Goal: Task Accomplishment & Management: Complete application form

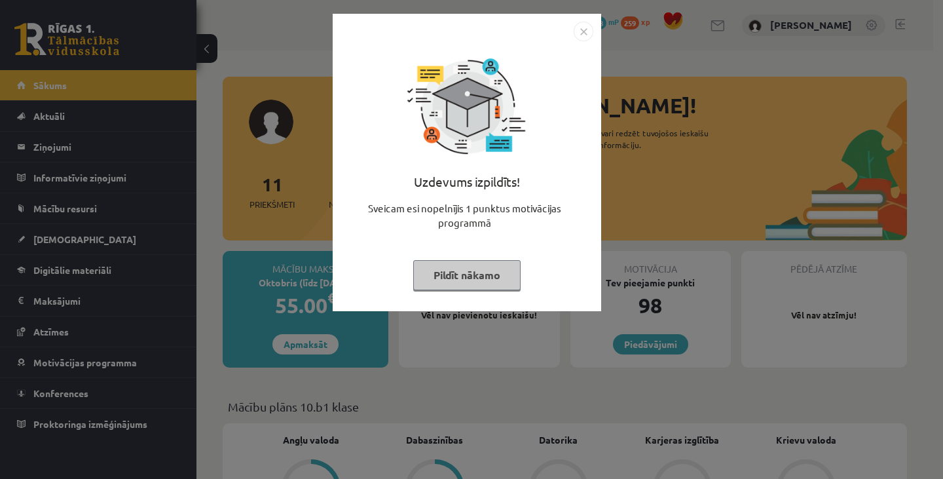
click at [584, 28] on img "Close" at bounding box center [584, 32] width 20 height 20
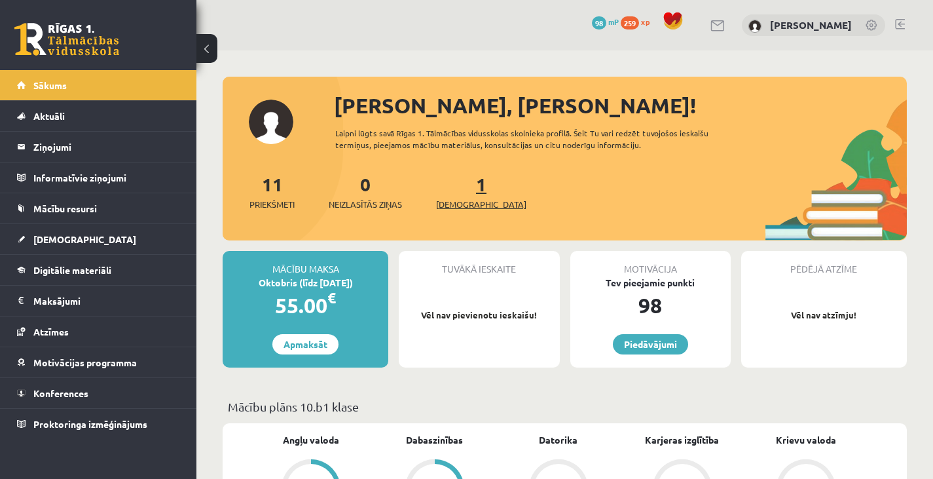
click at [459, 185] on link "1 Ieskaites" at bounding box center [481, 191] width 90 height 39
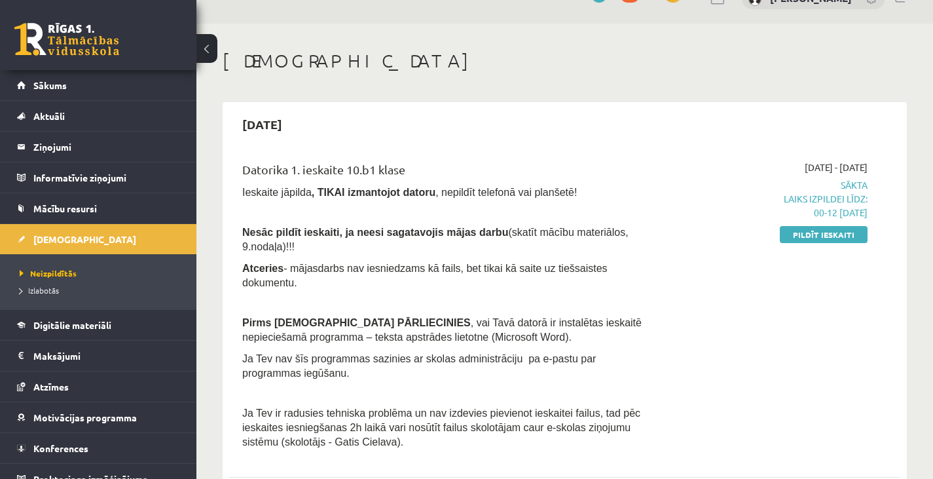
scroll to position [18, 0]
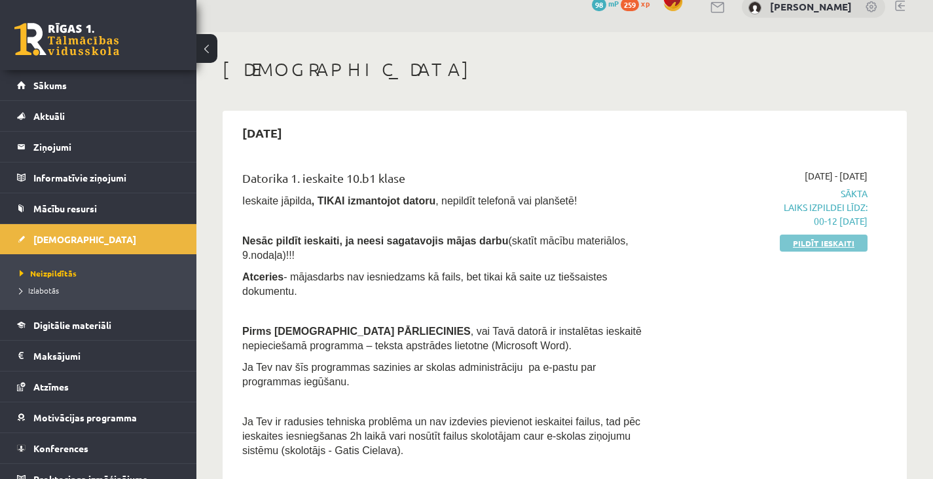
click at [829, 240] on link "Pildīt ieskaiti" at bounding box center [824, 242] width 88 height 17
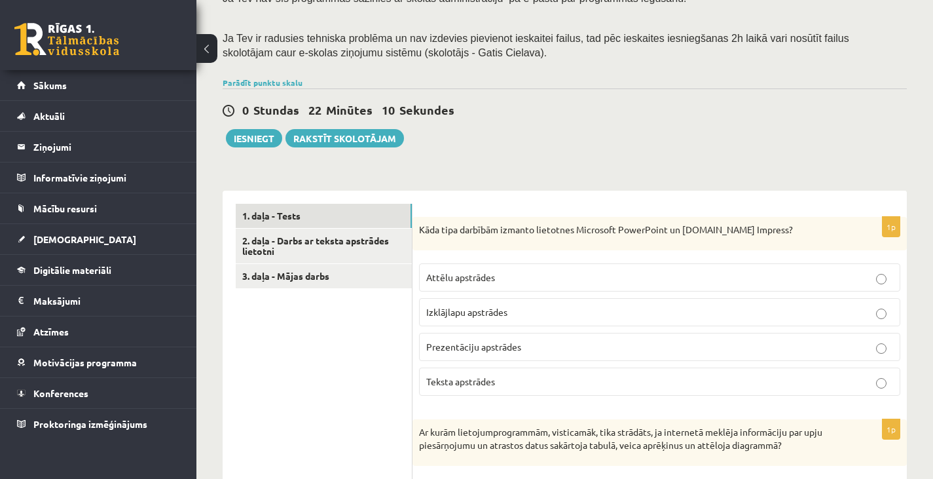
scroll to position [246, 0]
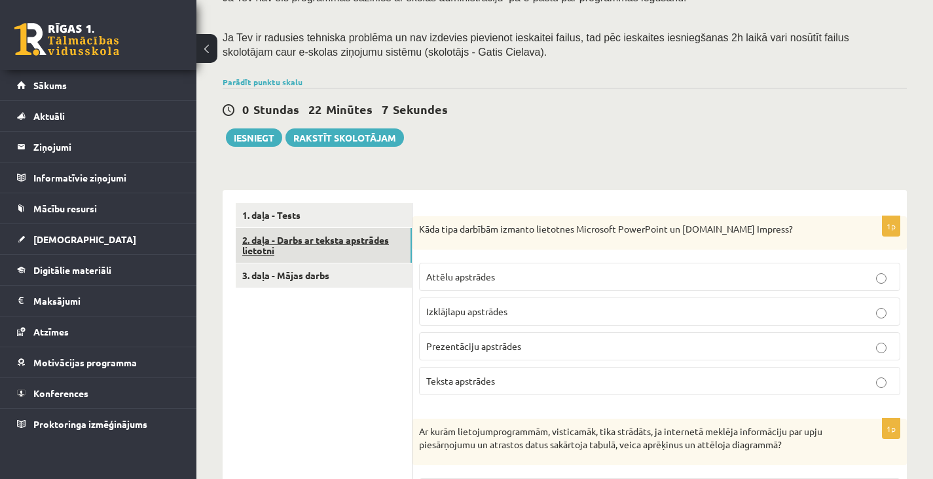
click at [361, 229] on link "2. daļa - Darbs ar teksta apstrādes lietotni" at bounding box center [324, 245] width 176 height 35
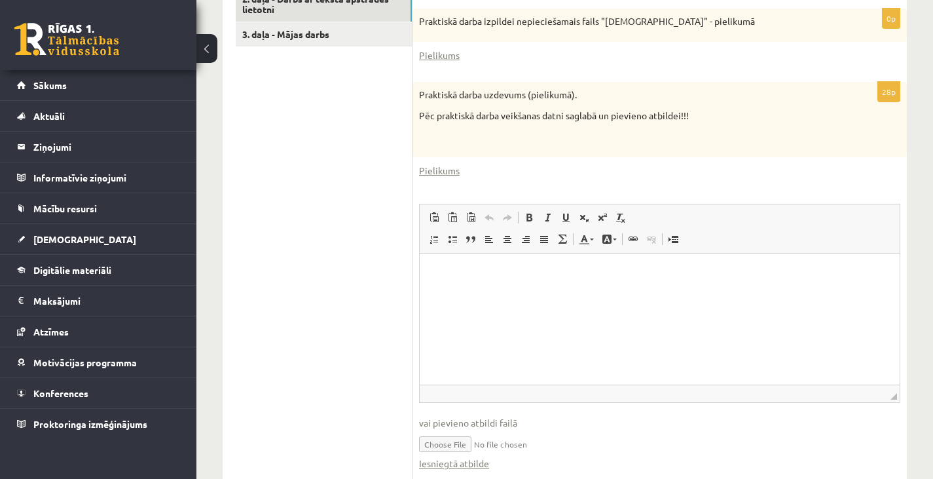
scroll to position [525, 0]
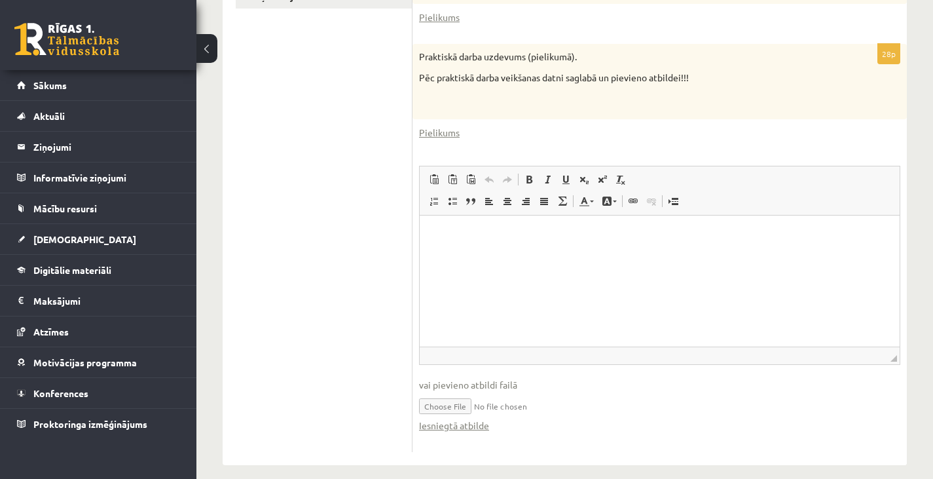
click at [456, 394] on input "file" at bounding box center [659, 405] width 481 height 27
type input "**********"
click at [458, 419] on link "Iesniegtā atbilde" at bounding box center [454, 426] width 70 height 14
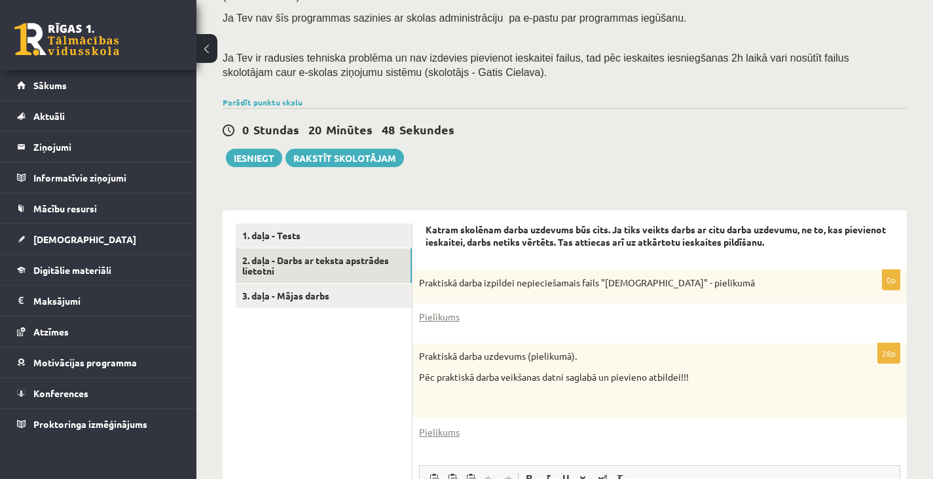
scroll to position [225, 0]
click at [253, 149] on button "Iesniegt" at bounding box center [254, 158] width 56 height 18
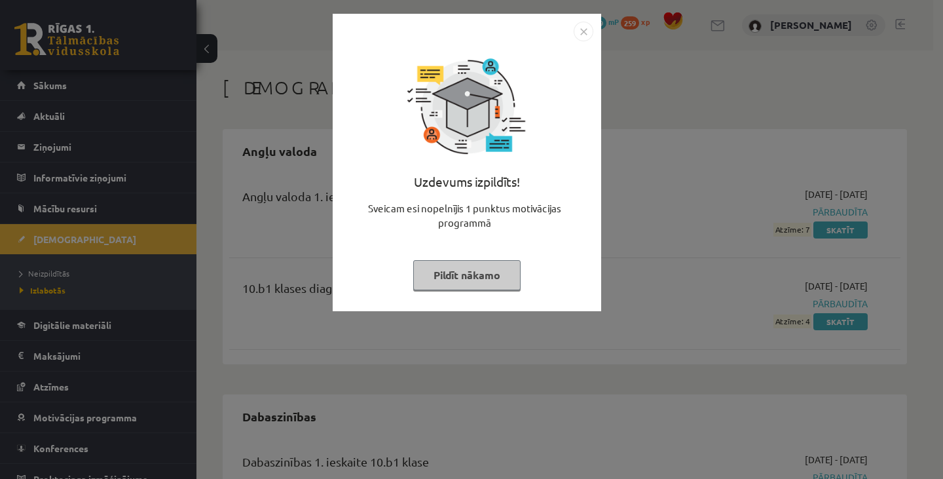
click at [579, 30] on img "Close" at bounding box center [584, 32] width 20 height 20
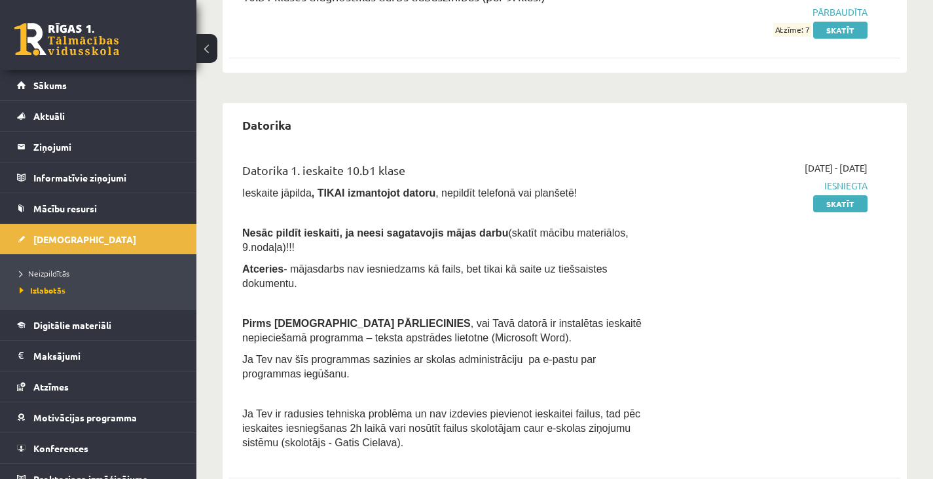
scroll to position [569, 0]
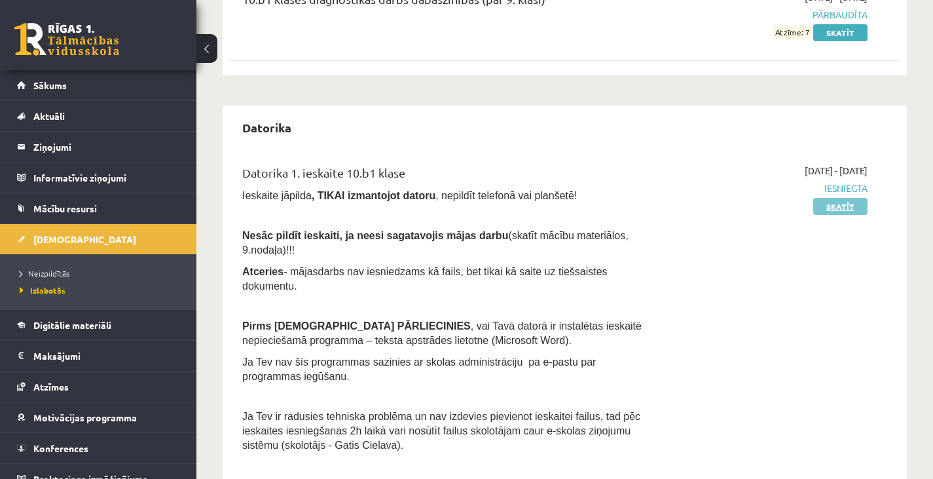
click at [838, 205] on link "Skatīt" at bounding box center [840, 206] width 54 height 17
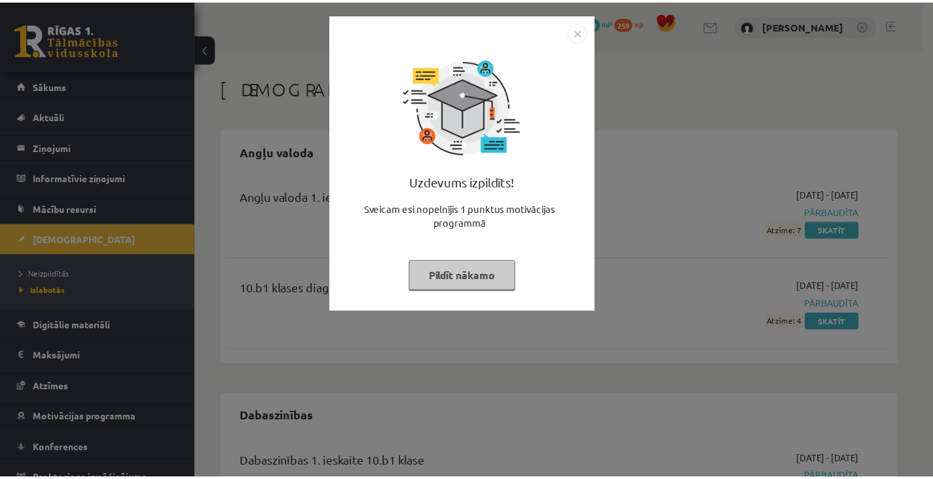
scroll to position [567, 0]
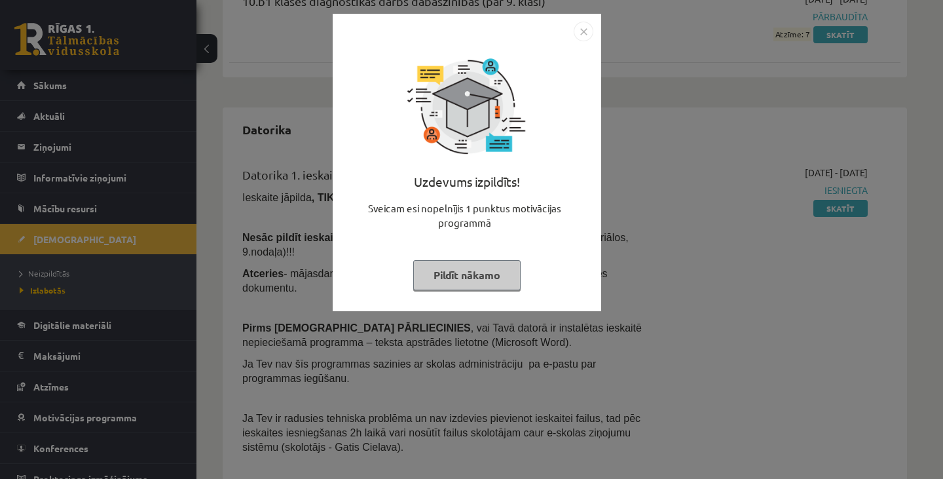
click at [587, 28] on img "Close" at bounding box center [584, 32] width 20 height 20
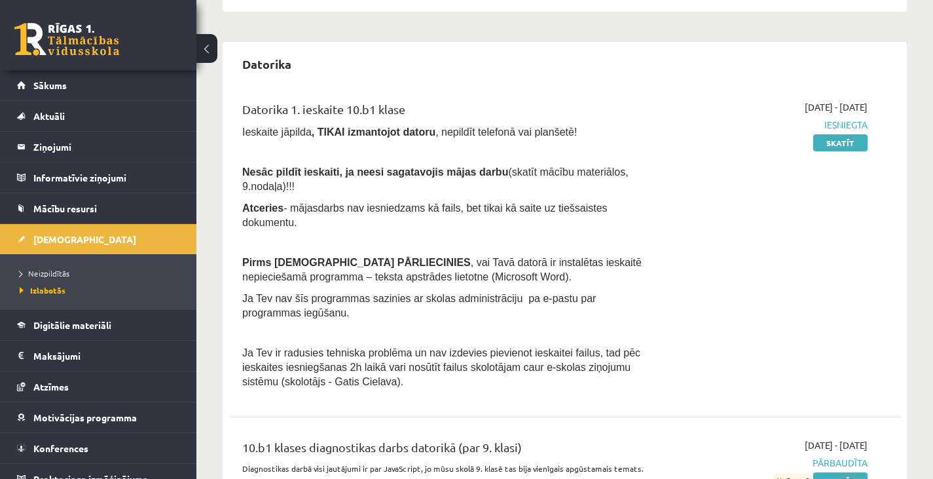
scroll to position [631, 0]
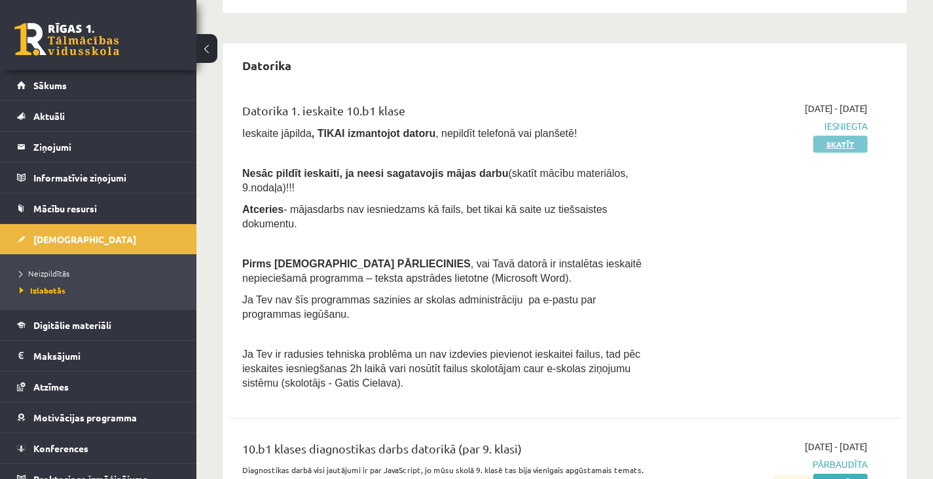
click at [854, 146] on link "Skatīt" at bounding box center [840, 144] width 54 height 17
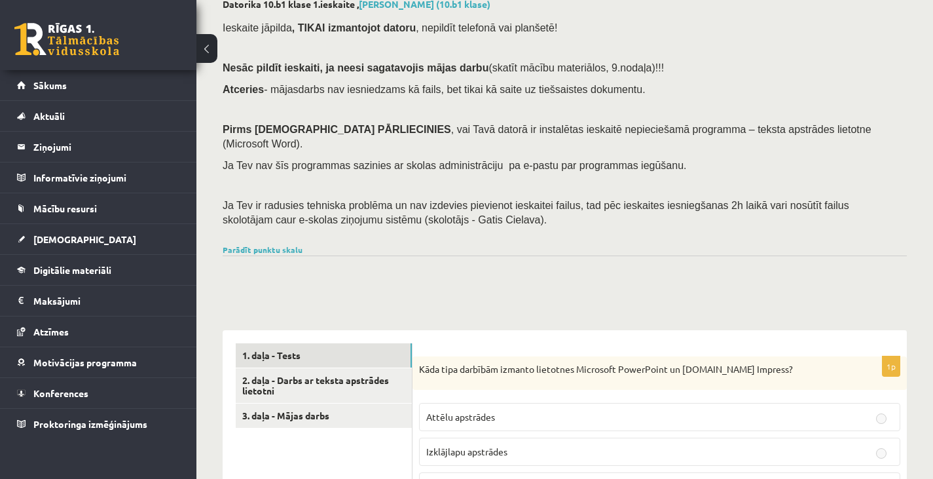
scroll to position [119, 0]
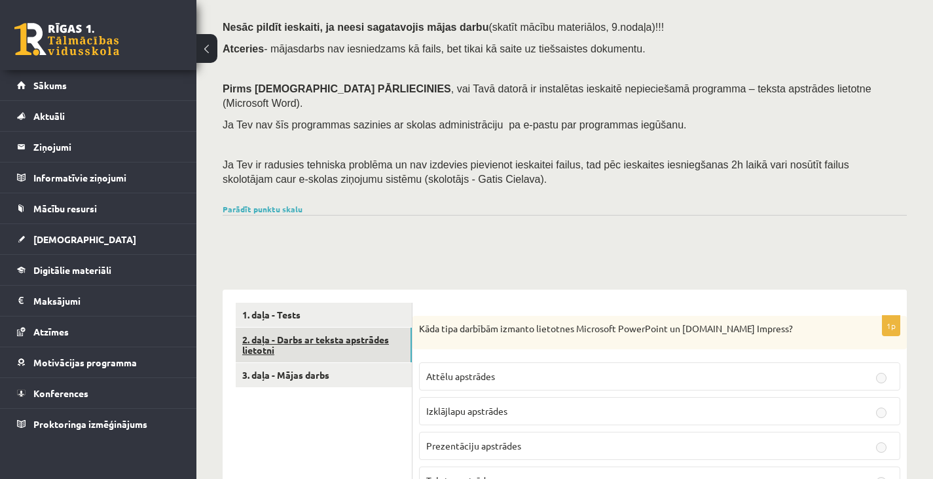
click at [361, 330] on link "2. daļa - Darbs ar teksta apstrādes lietotni" at bounding box center [324, 344] width 176 height 35
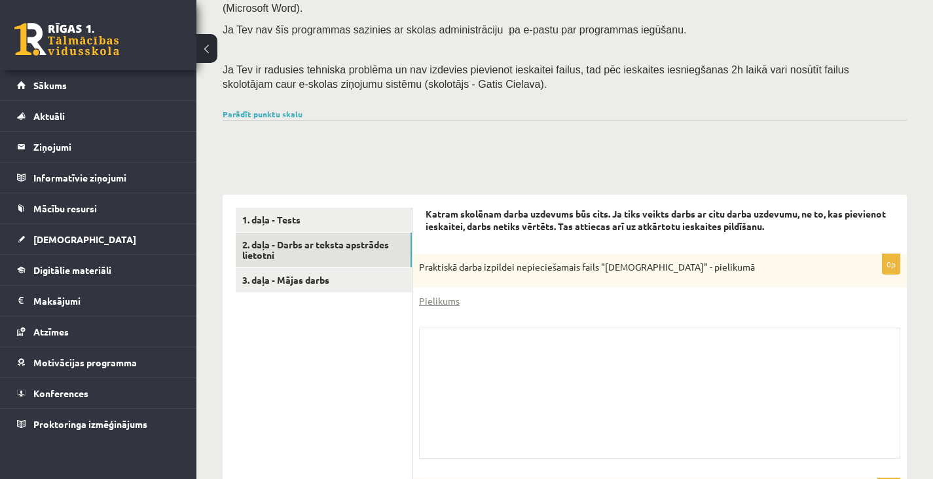
scroll to position [212, 0]
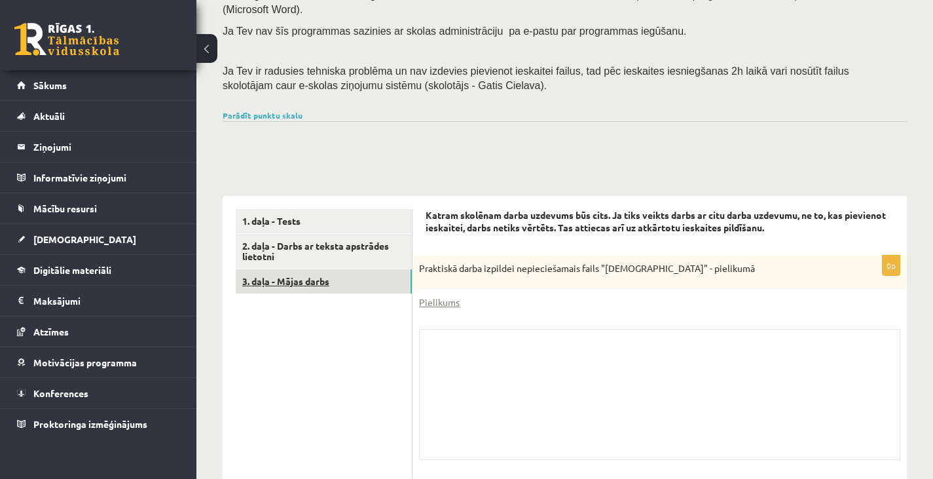
click at [324, 269] on link "3. daļa - Mājas darbs" at bounding box center [324, 281] width 176 height 24
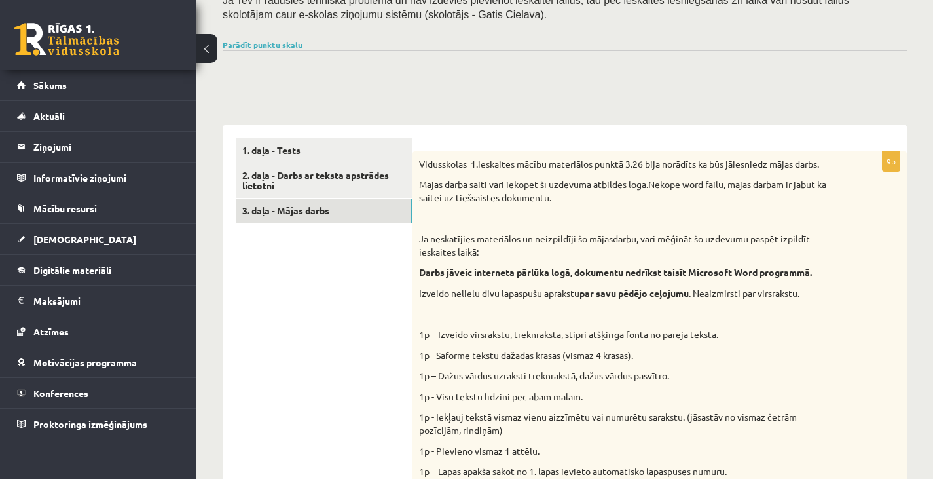
scroll to position [282, 0]
click at [326, 164] on link "2. daļa - Darbs ar teksta apstrādes lietotni" at bounding box center [324, 181] width 176 height 35
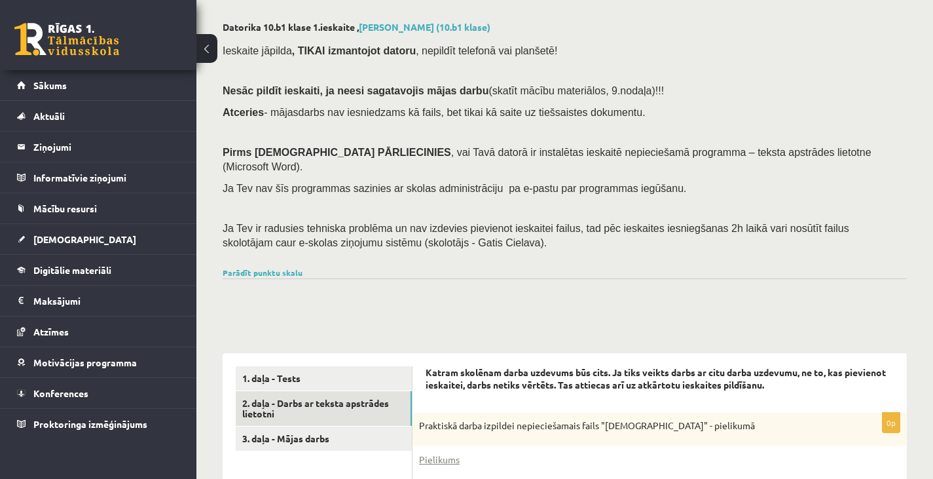
scroll to position [0, 0]
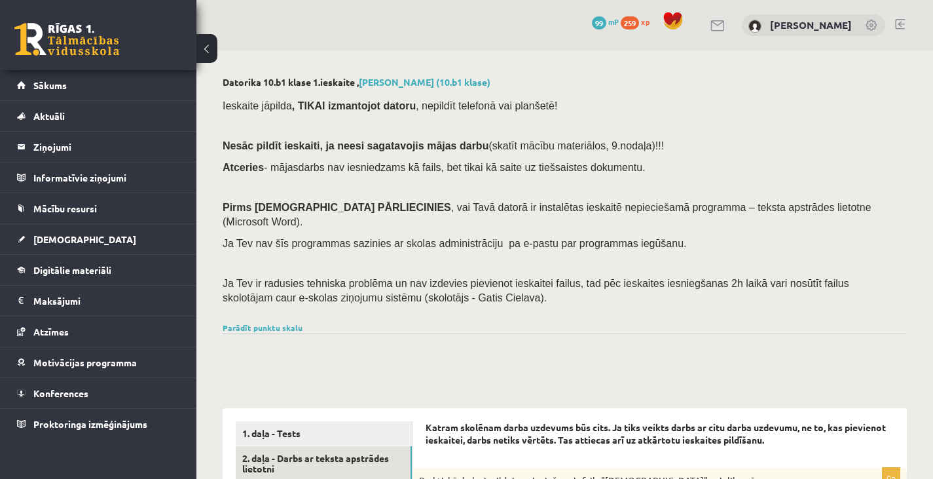
click at [204, 43] on button at bounding box center [206, 48] width 21 height 29
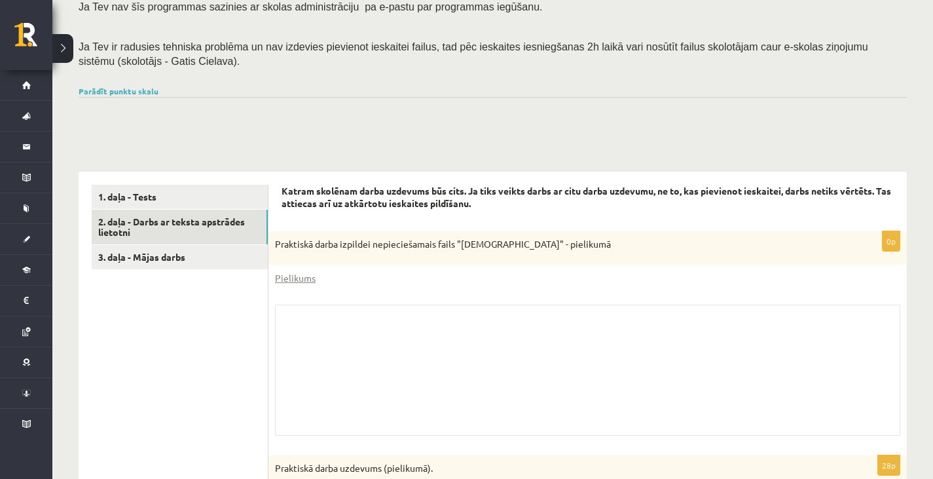
scroll to position [215, 0]
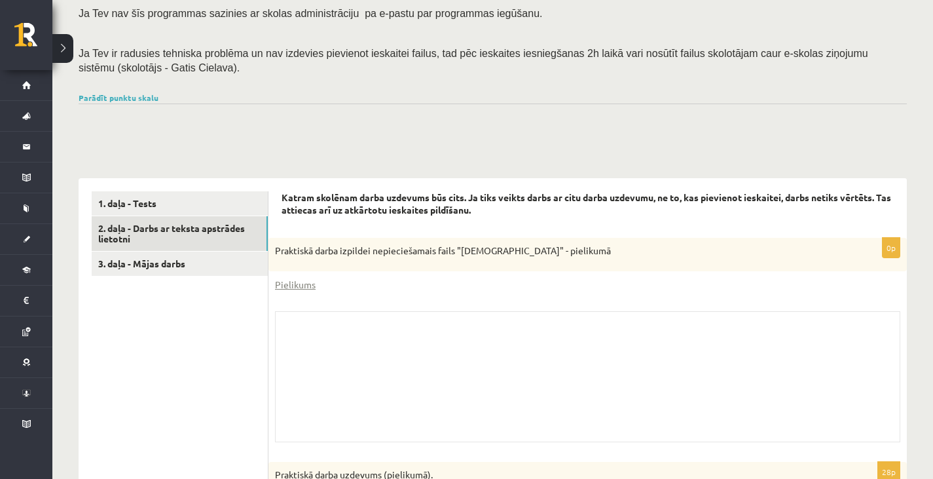
click at [65, 50] on button at bounding box center [62, 48] width 21 height 29
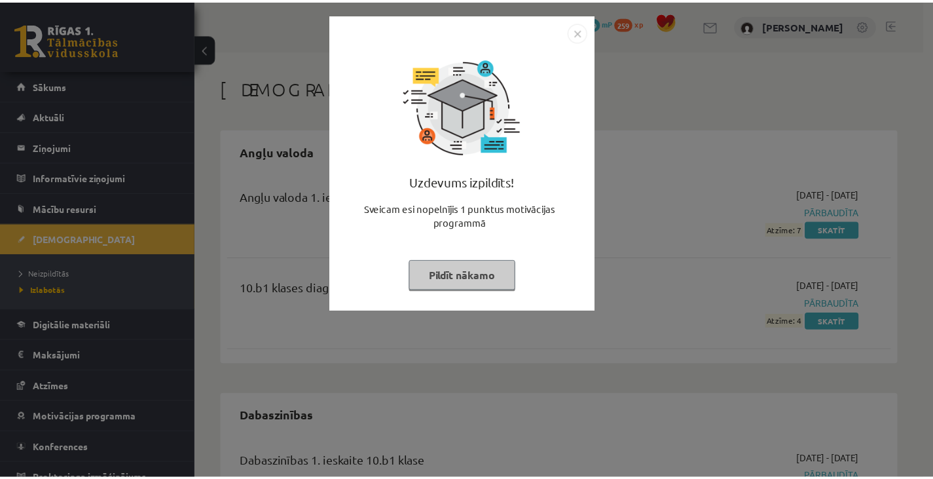
scroll to position [631, 0]
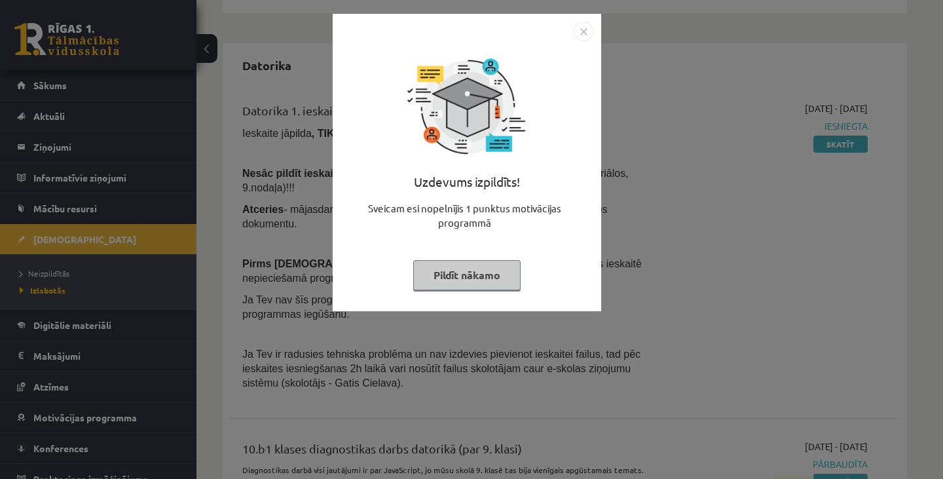
click at [582, 34] on img "Close" at bounding box center [584, 32] width 20 height 20
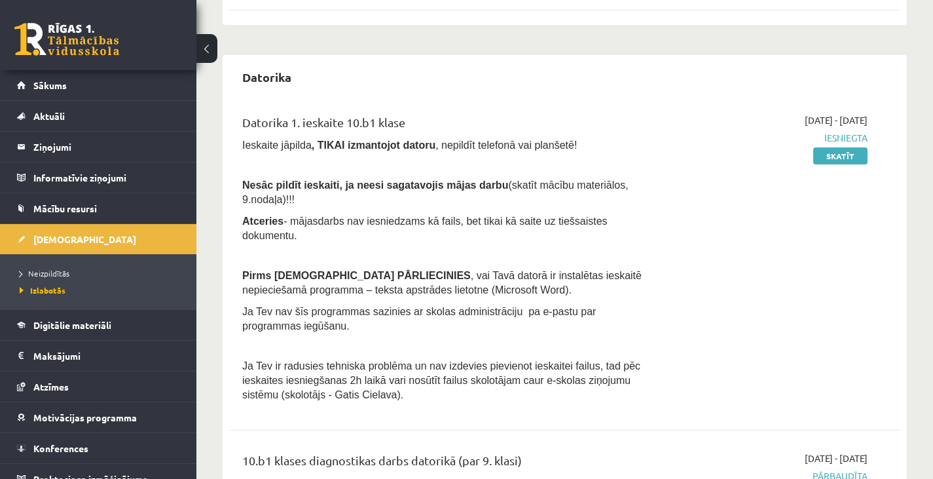
scroll to position [606, 0]
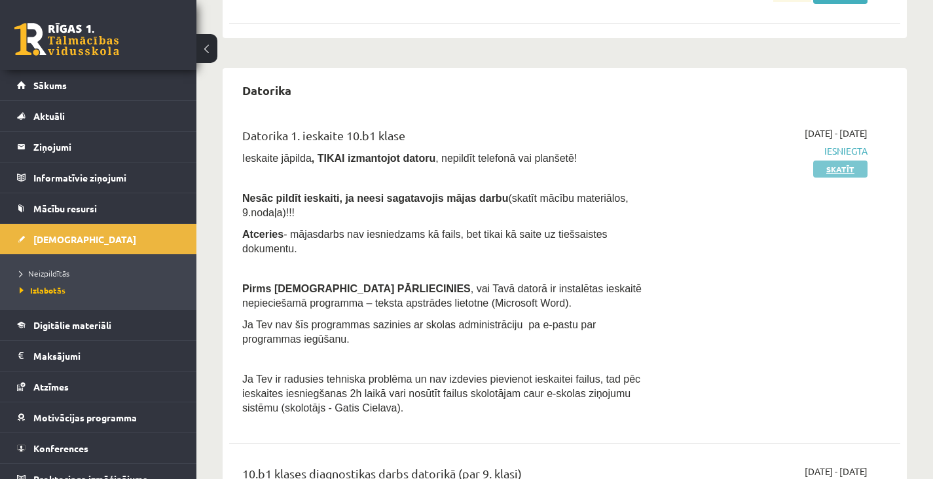
click at [825, 173] on link "Skatīt" at bounding box center [840, 168] width 54 height 17
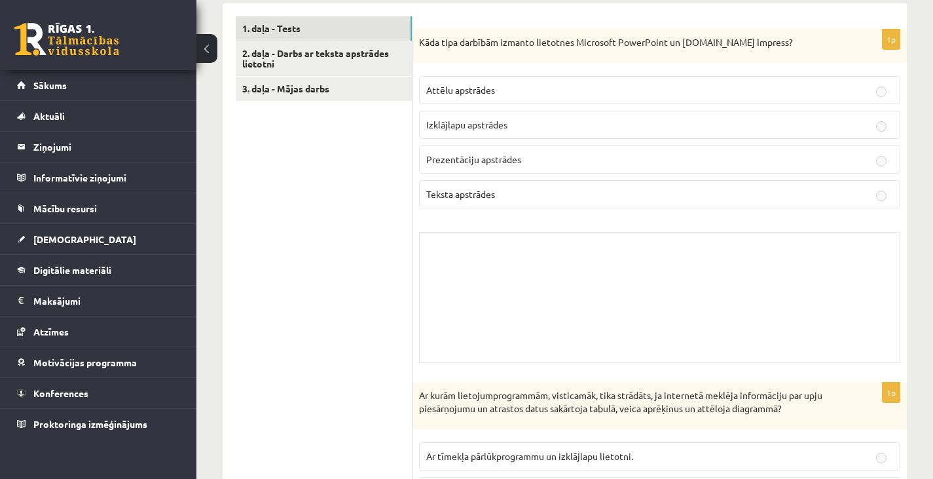
scroll to position [388, 0]
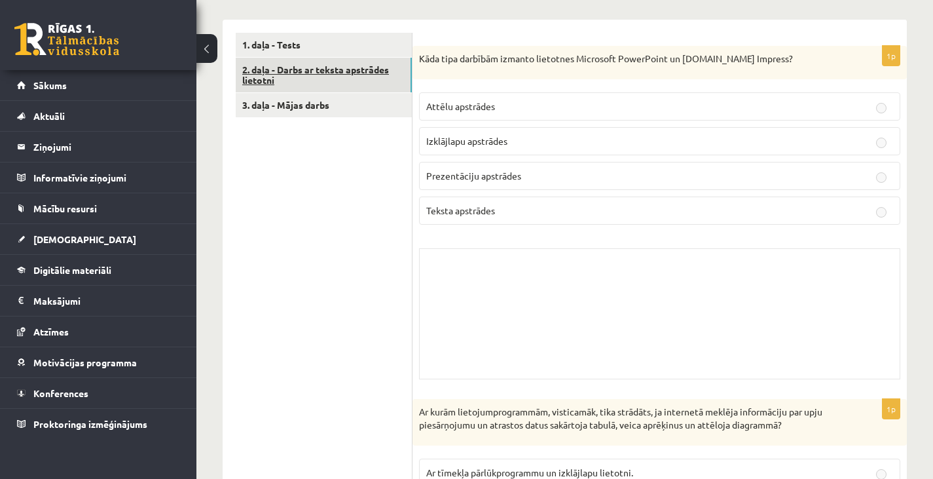
click at [328, 70] on link "2. daļa - Darbs ar teksta apstrādes lietotni" at bounding box center [324, 75] width 176 height 35
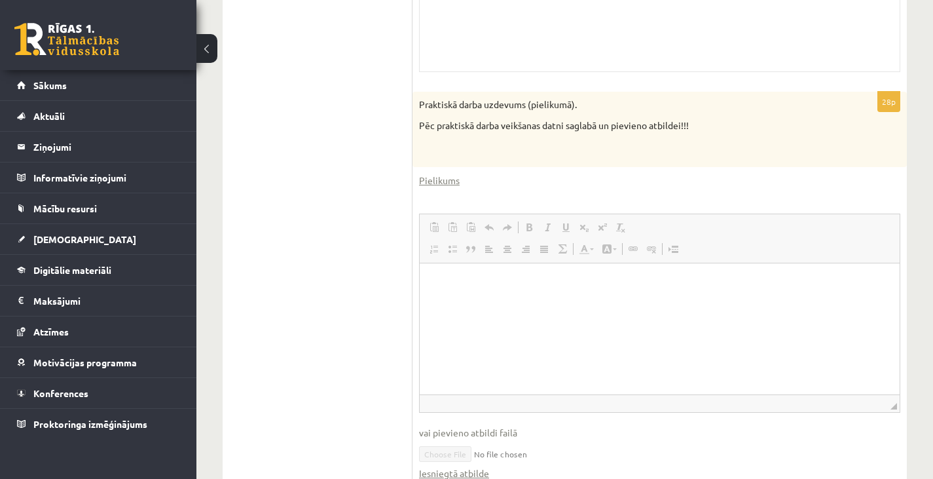
scroll to position [798, 0]
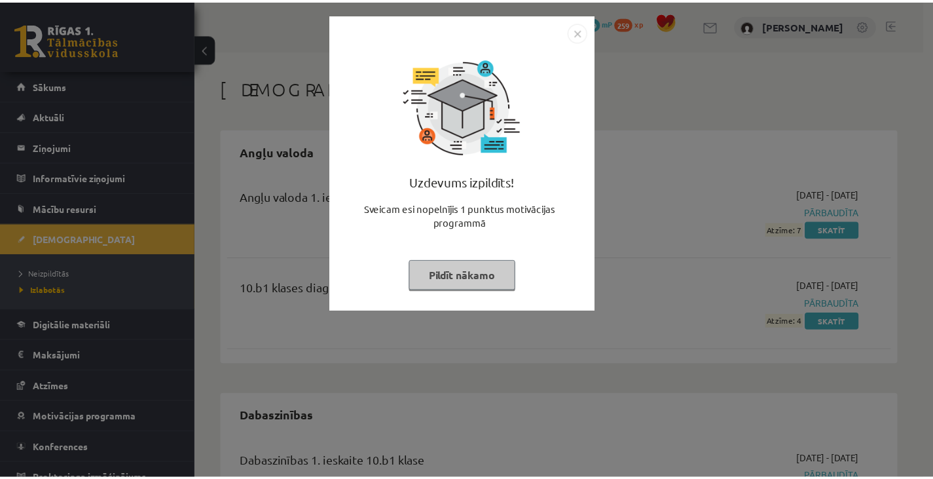
scroll to position [606, 0]
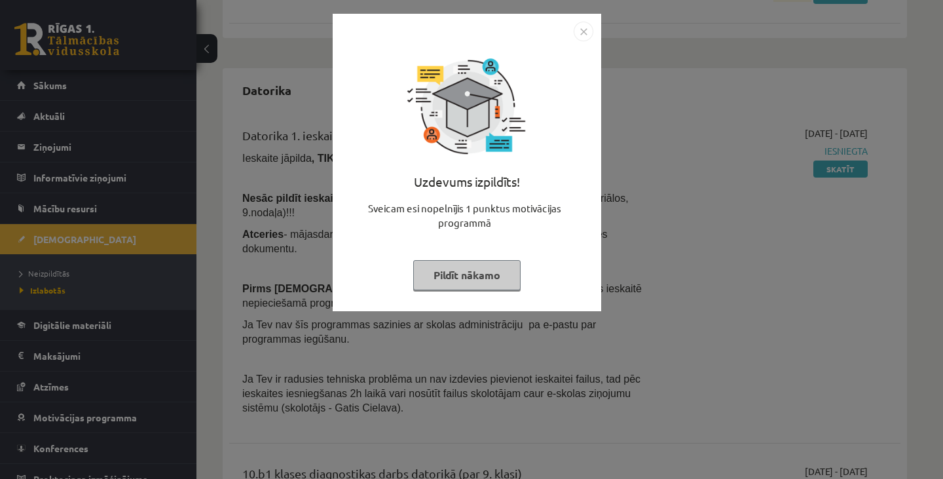
click at [586, 28] on img "Close" at bounding box center [584, 32] width 20 height 20
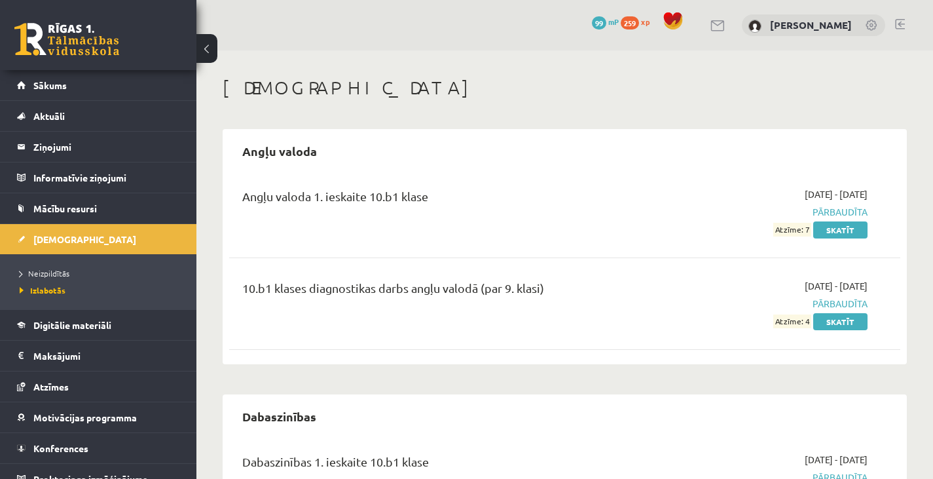
scroll to position [606, 0]
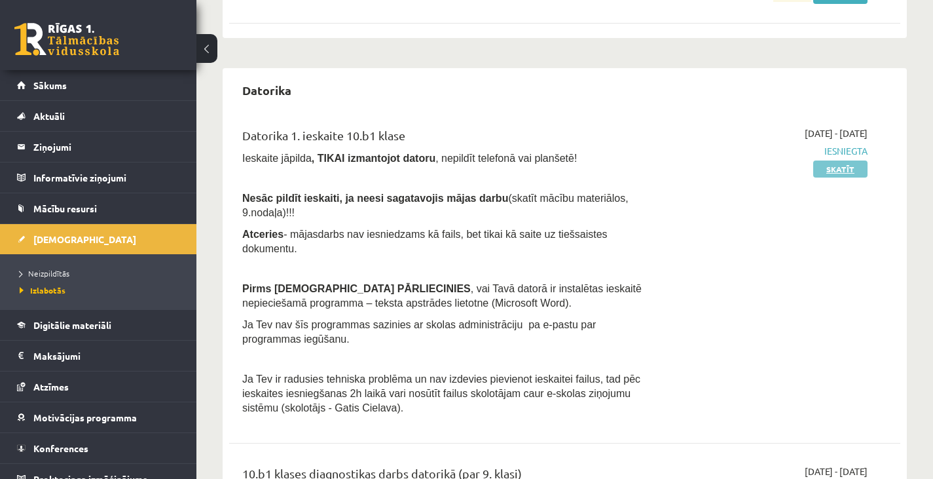
click at [852, 174] on link "Skatīt" at bounding box center [840, 168] width 54 height 17
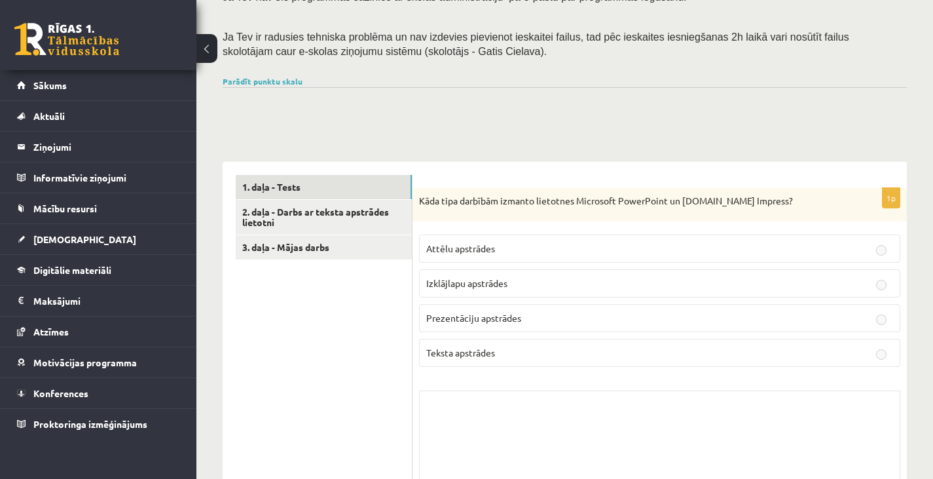
scroll to position [250, 0]
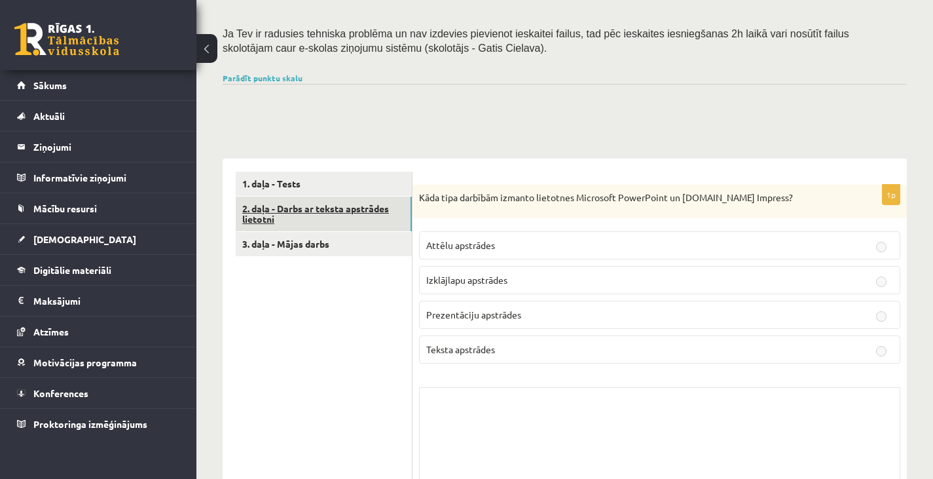
click at [342, 203] on link "2. daļa - Darbs ar teksta apstrādes lietotni" at bounding box center [324, 213] width 176 height 35
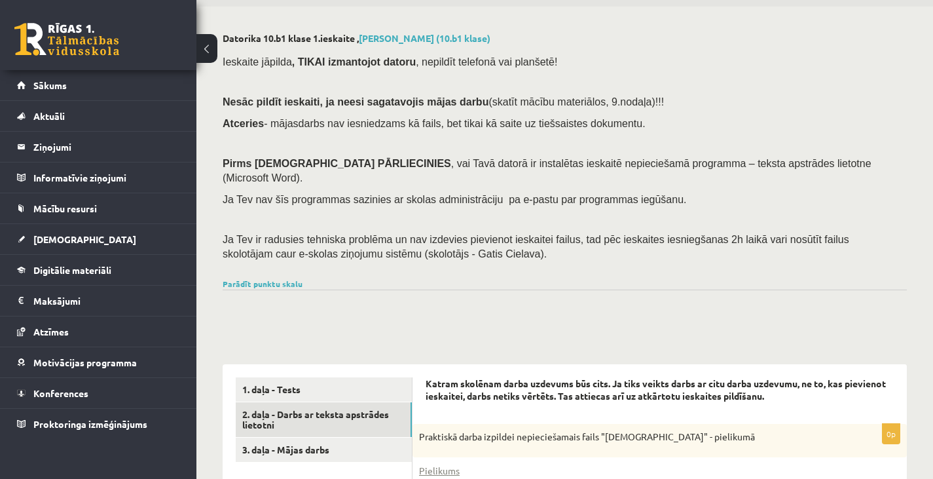
scroll to position [0, 0]
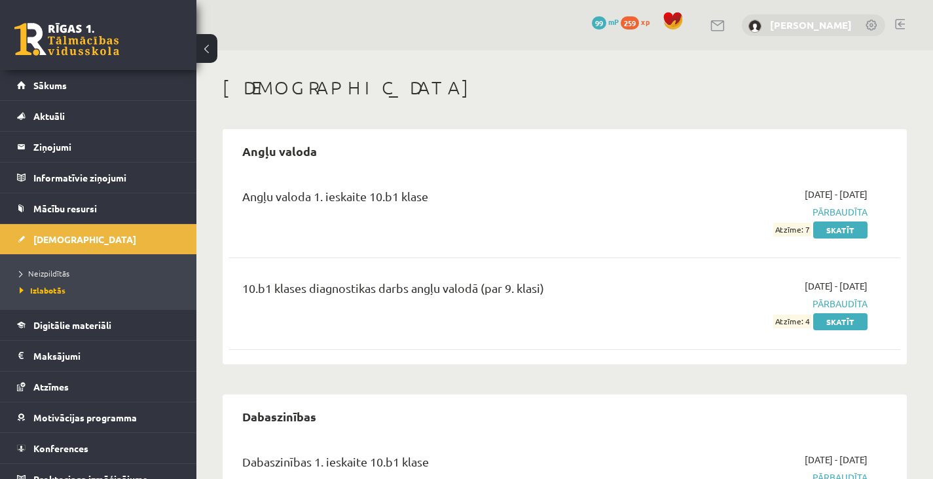
click at [788, 20] on link "[PERSON_NAME]" at bounding box center [811, 24] width 82 height 13
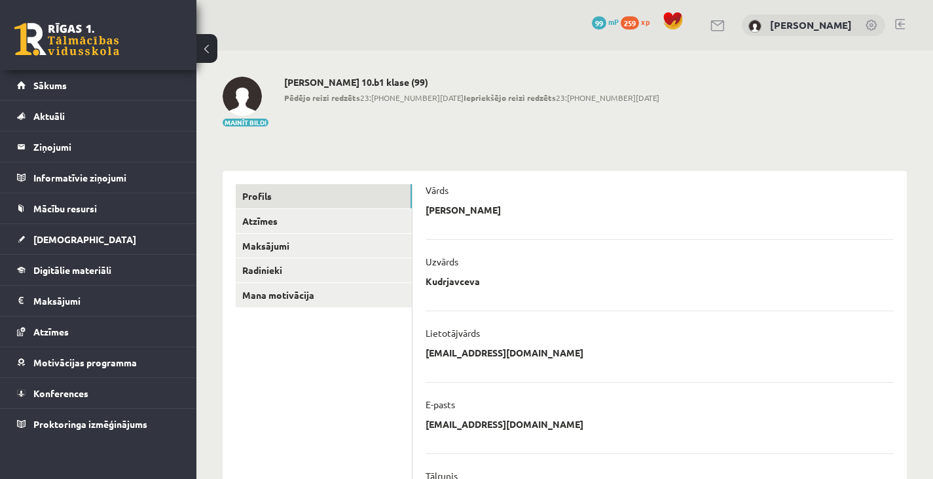
click at [897, 26] on link at bounding box center [900, 24] width 10 height 10
